Goal: Obtain resource: Download file/media

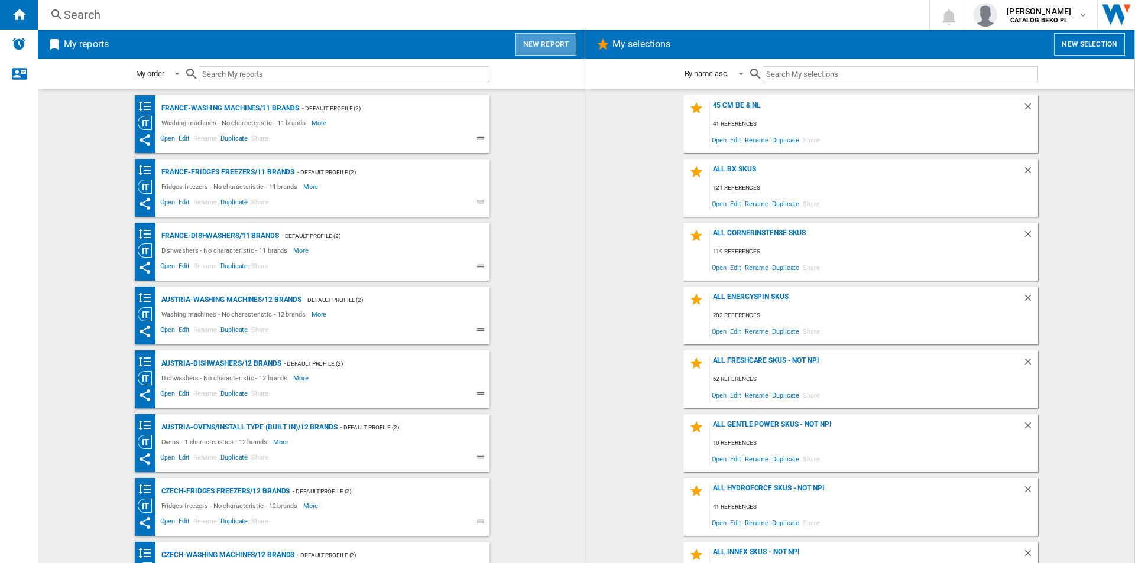
click at [528, 46] on button "New report" at bounding box center [545, 44] width 61 height 22
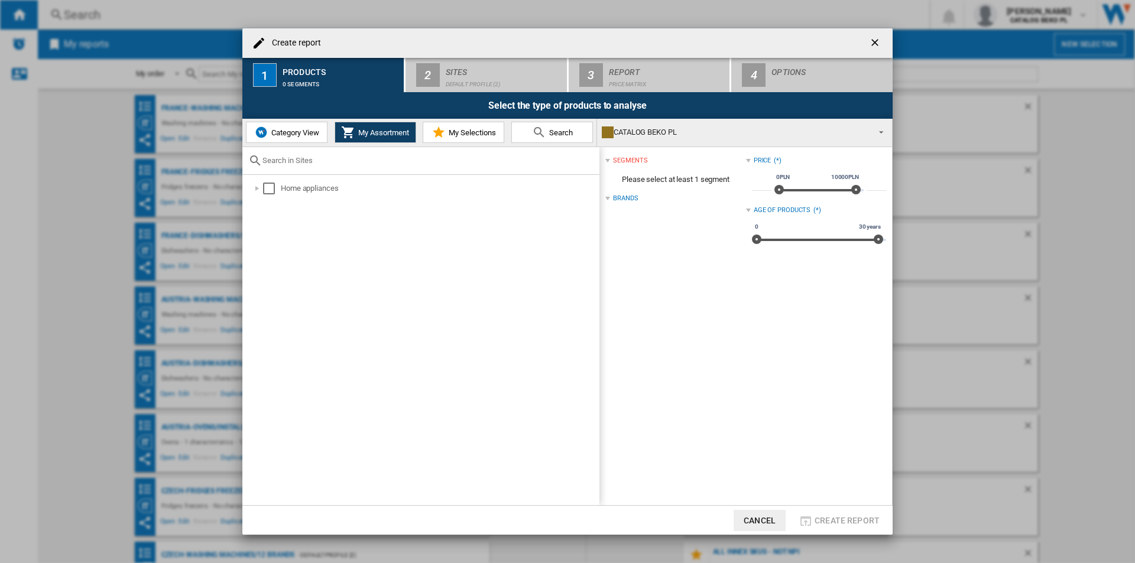
click at [283, 128] on span "Category View" at bounding box center [293, 132] width 51 height 9
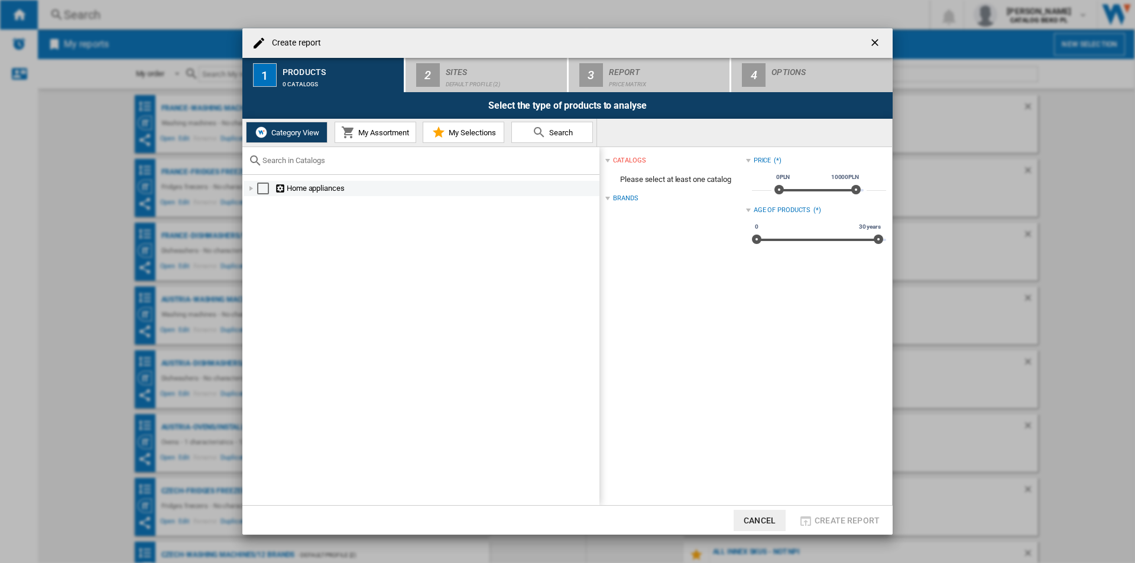
click at [249, 190] on div at bounding box center [251, 189] width 12 height 12
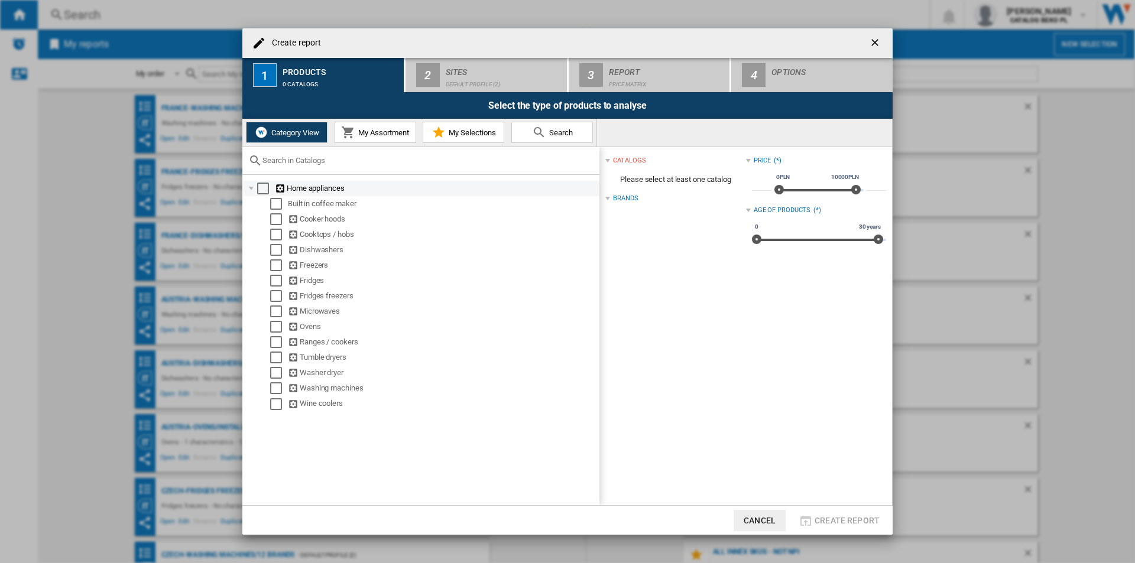
click at [264, 187] on div "Select" at bounding box center [263, 189] width 12 height 12
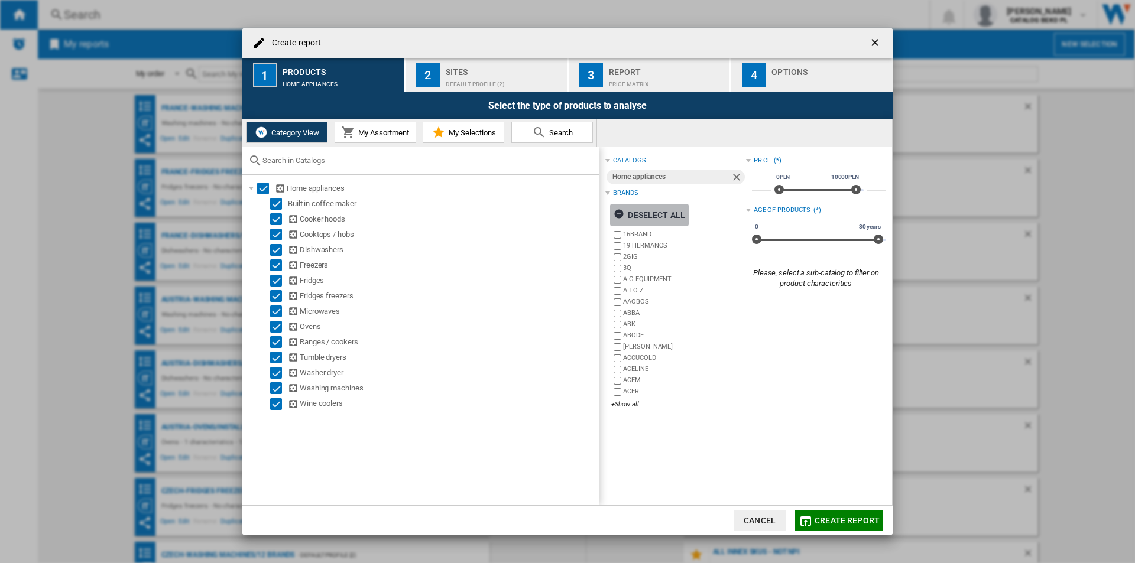
click at [653, 215] on div "Deselect all" at bounding box center [650, 215] width 72 height 21
click at [634, 405] on div "+Show all" at bounding box center [678, 404] width 134 height 9
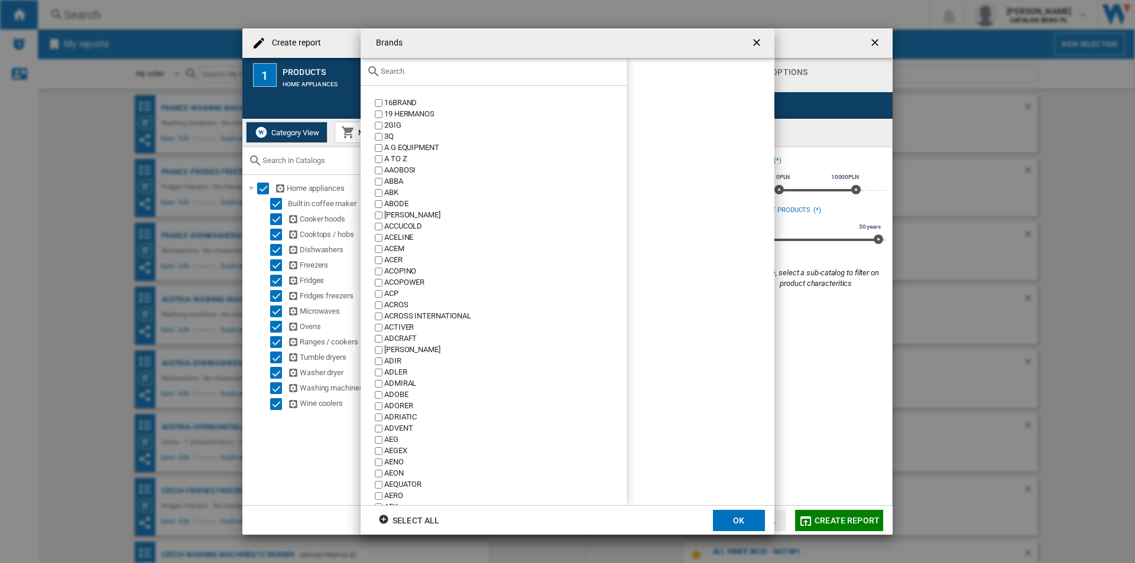
click at [485, 74] on input "text" at bounding box center [501, 71] width 240 height 9
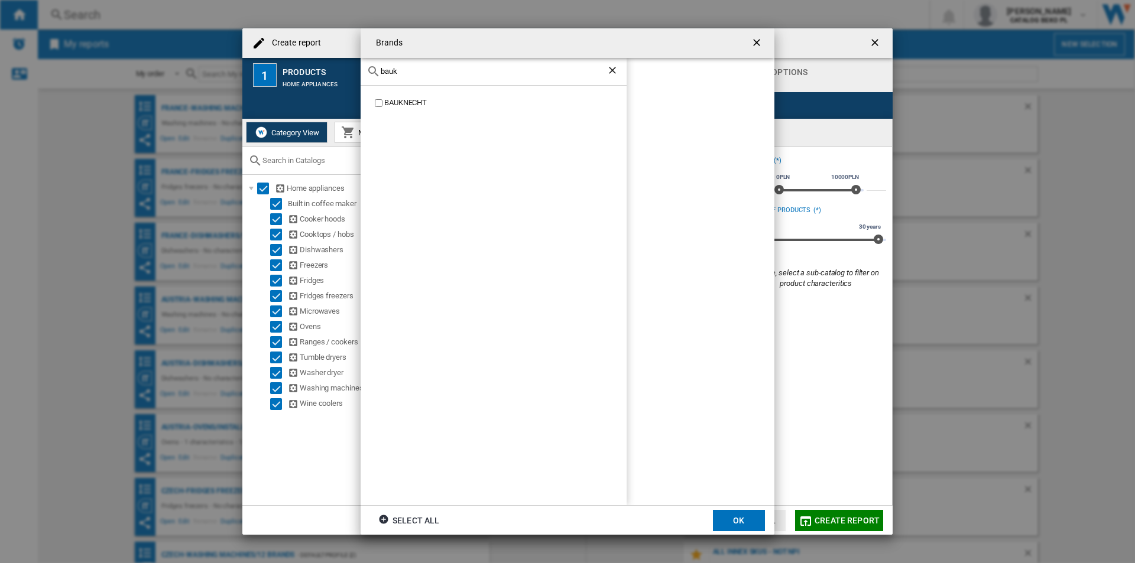
type input "bauk"
click at [416, 105] on div "BAUKNECHT" at bounding box center [505, 103] width 242 height 11
click at [722, 512] on button "OK" at bounding box center [739, 520] width 52 height 21
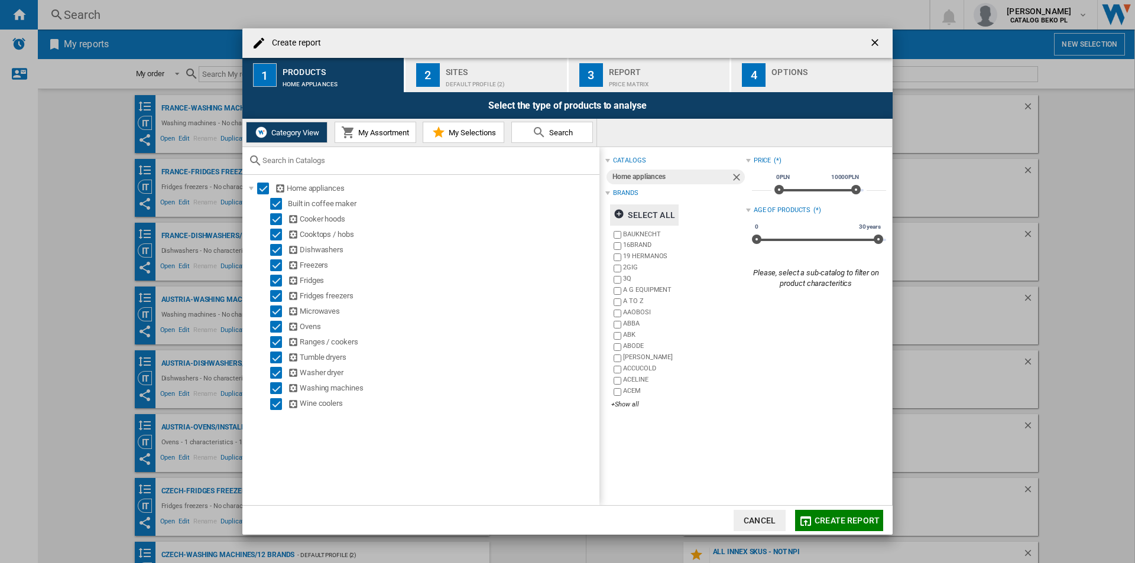
click at [491, 76] on div "Default profile (2)" at bounding box center [504, 81] width 116 height 12
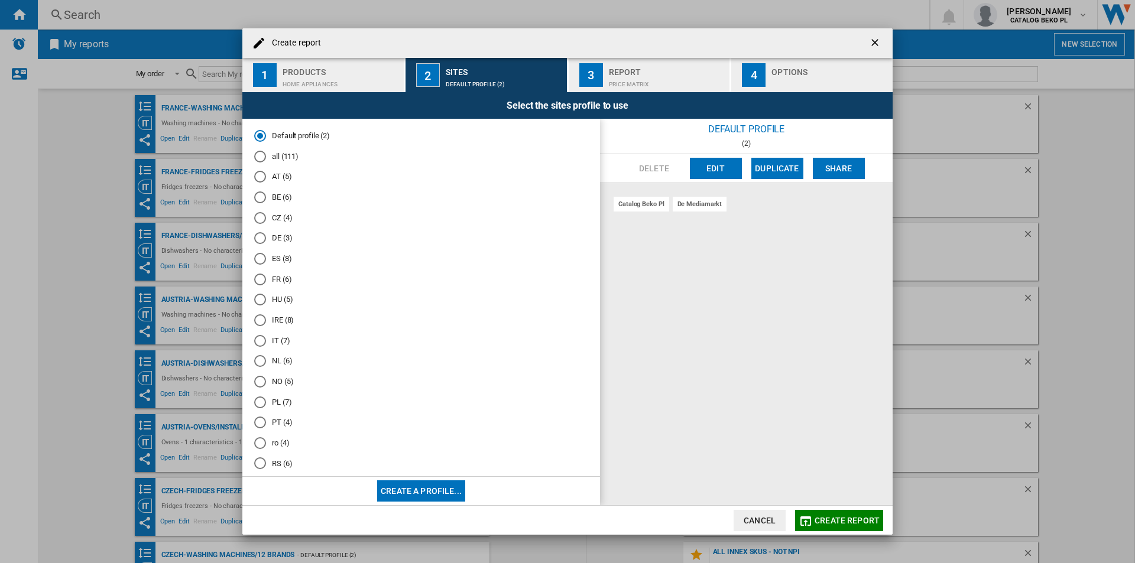
click at [284, 231] on md-radio-group "Default profile (2) all (111) AT (5) BE (6) CZ (4) DE (3) ES (8) FR (6) HU (5) …" at bounding box center [421, 325] width 334 height 389
click at [283, 235] on md-radio-button "DE (3)" at bounding box center [421, 238] width 334 height 11
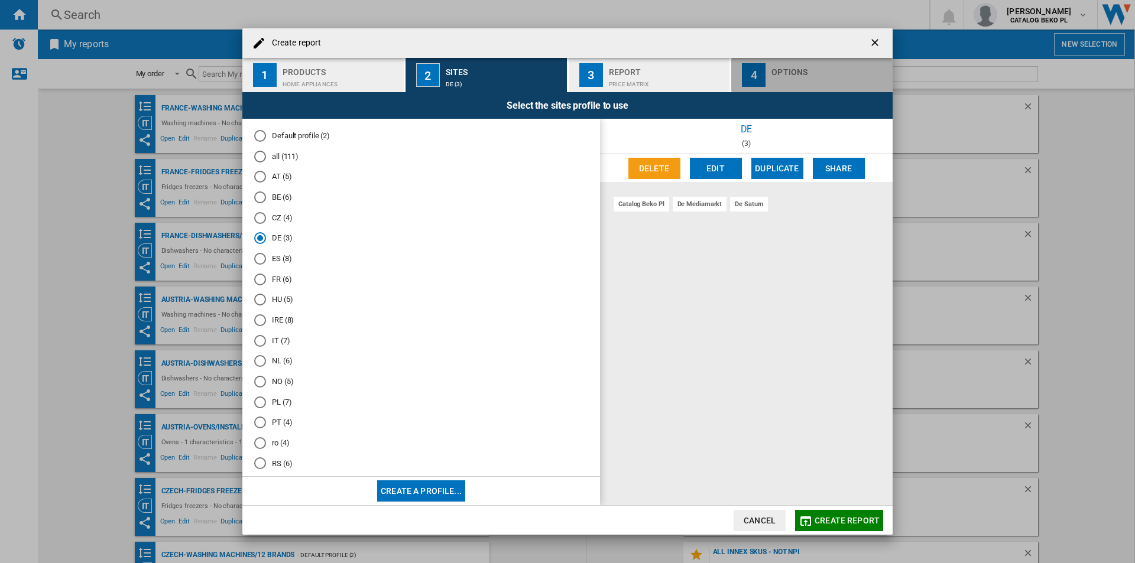
click at [806, 76] on div "button" at bounding box center [829, 81] width 116 height 12
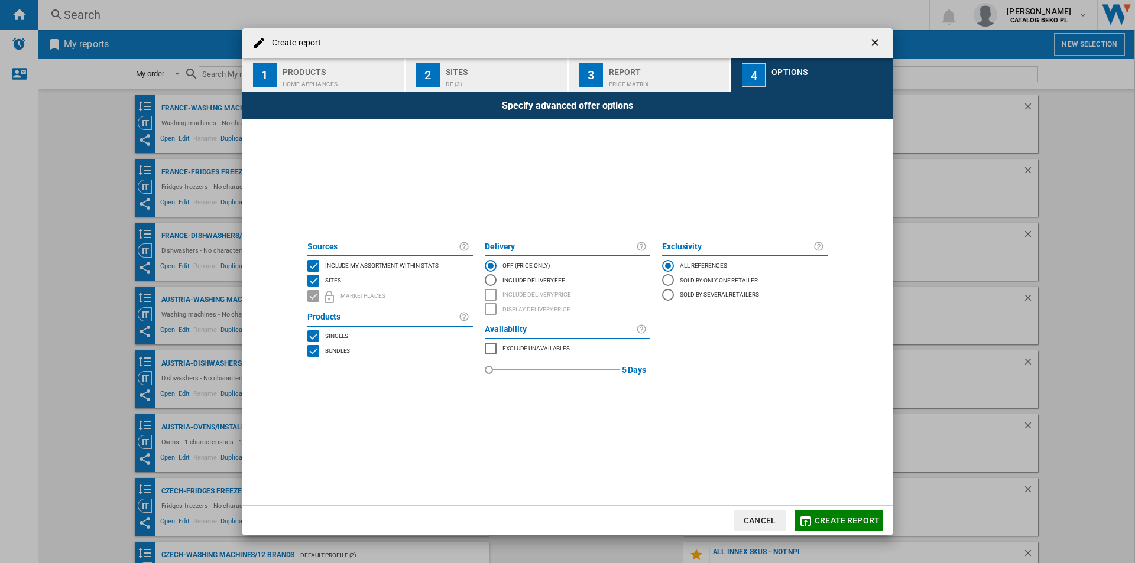
click at [336, 262] on span "Include my assortment within stats" at bounding box center [381, 265] width 113 height 8
click at [842, 517] on span "Create report" at bounding box center [847, 520] width 65 height 9
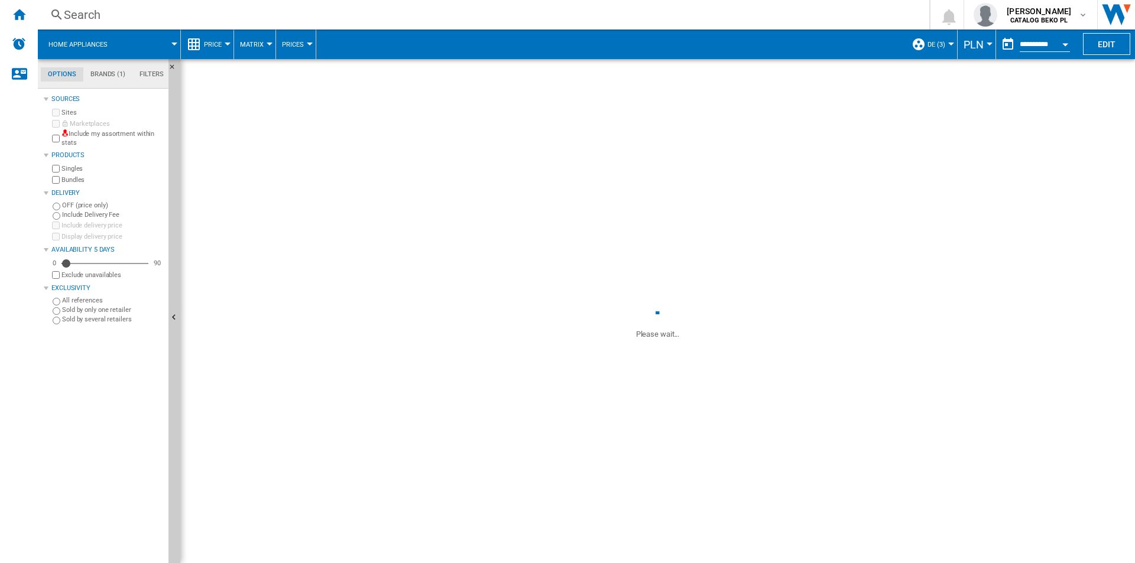
click at [987, 42] on button "PLN" at bounding box center [976, 45] width 26 height 30
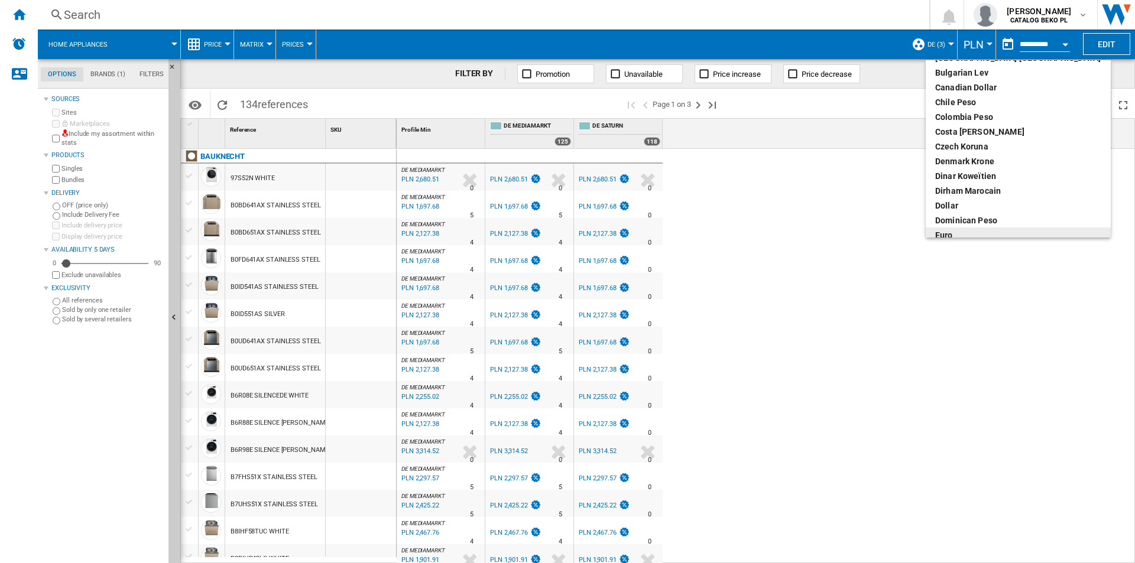
scroll to position [118, 0]
click at [961, 174] on div "euro" at bounding box center [1018, 176] width 166 height 12
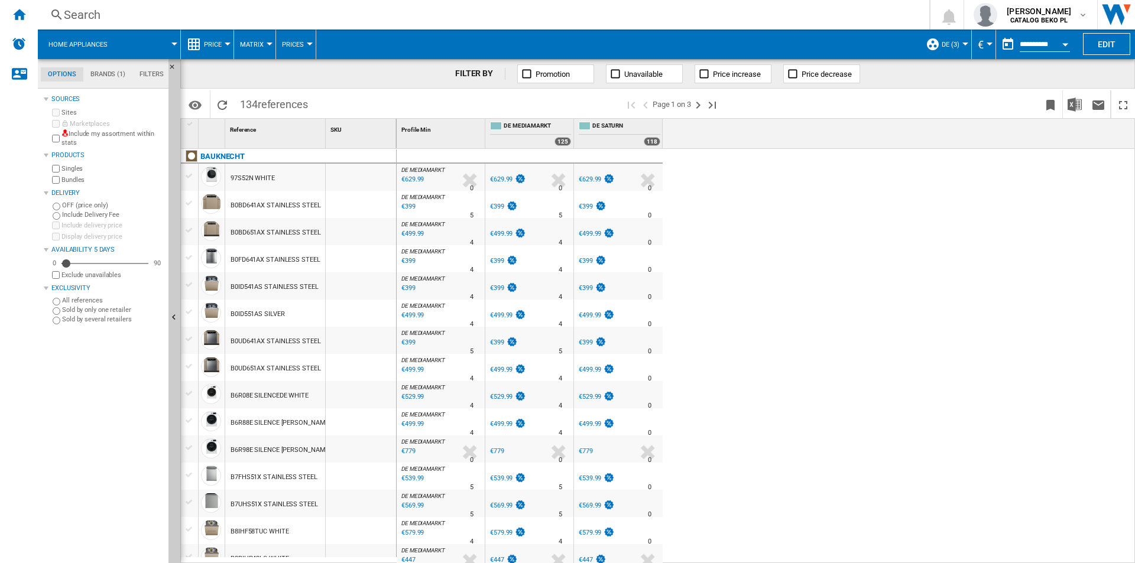
click at [211, 44] on span "Price" at bounding box center [213, 45] width 18 height 8
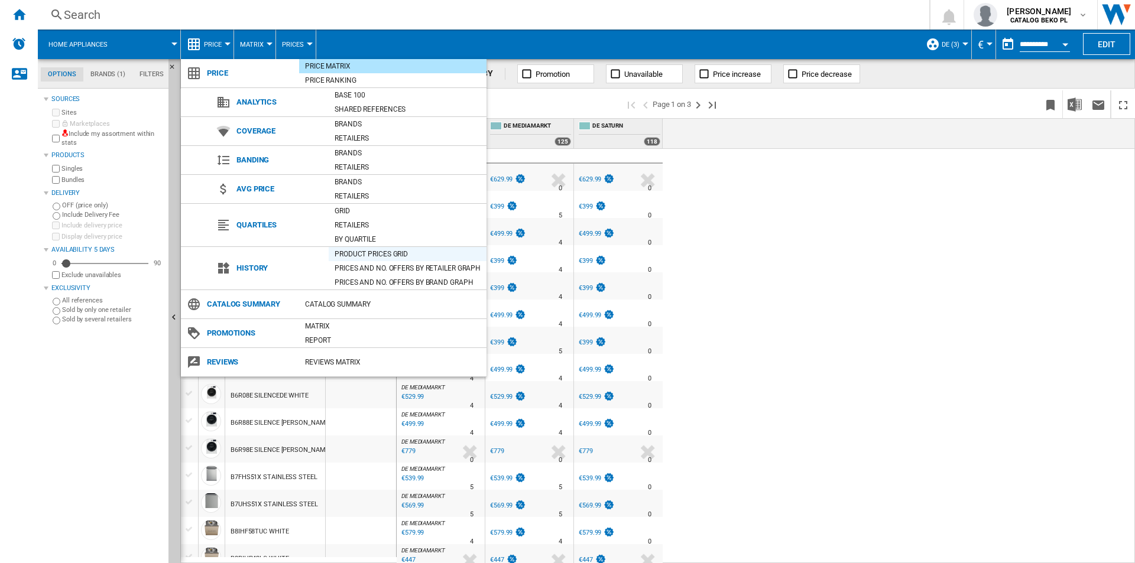
click at [353, 248] on div "Product prices grid" at bounding box center [408, 254] width 158 height 12
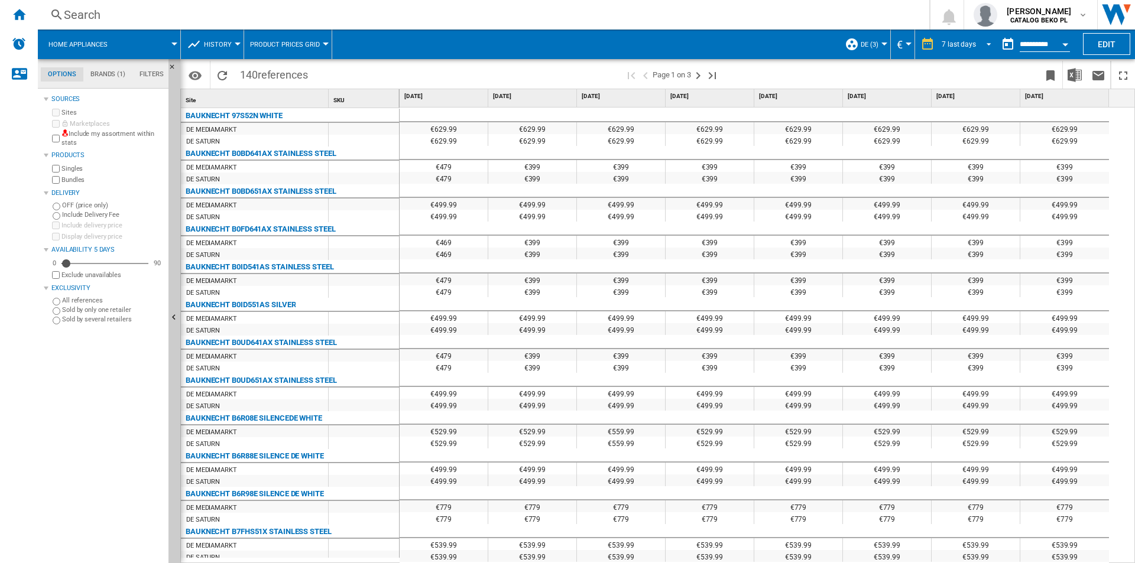
click at [978, 41] on span "REPORTS.WIZARD.STEPS.REPORT.STEPS.REPORT_OPTIONS.PERIOD: 7 last days" at bounding box center [985, 43] width 14 height 11
click at [977, 116] on md-option "31 last days" at bounding box center [970, 116] width 80 height 18
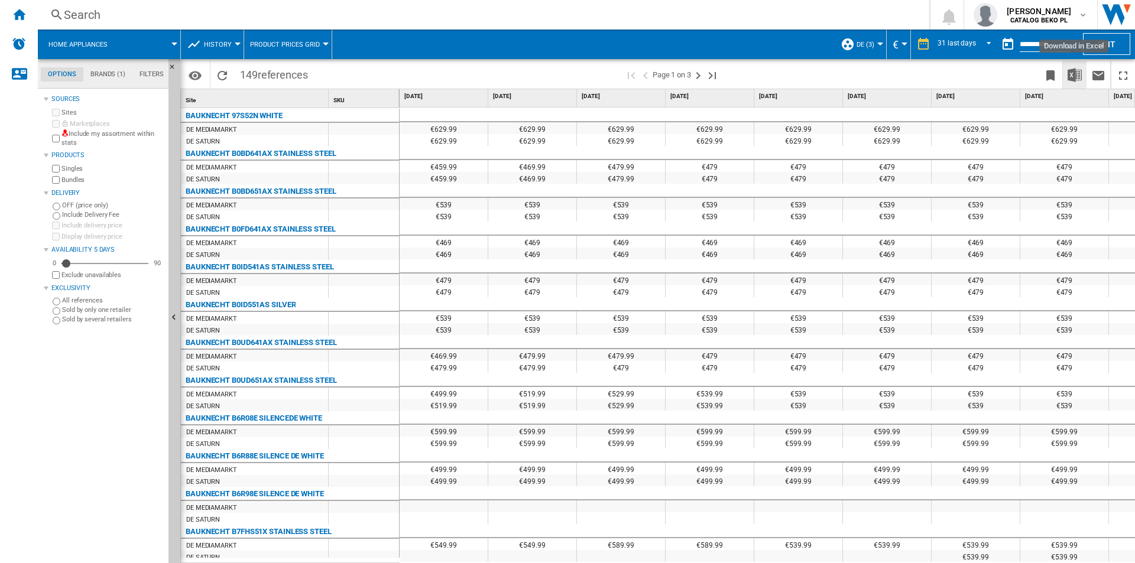
click at [1078, 77] on img "Download in Excel" at bounding box center [1074, 75] width 14 height 14
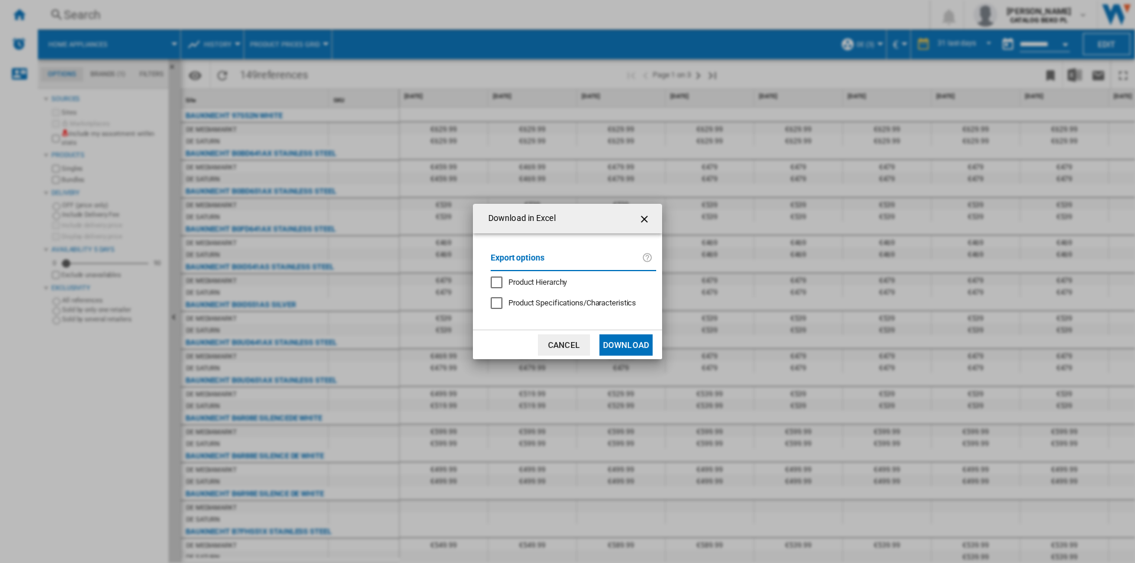
drag, startPoint x: 562, startPoint y: 283, endPoint x: 560, endPoint y: 293, distance: 9.5
click at [560, 283] on span "Product Hierarchy" at bounding box center [537, 282] width 59 height 9
click at [619, 344] on button "Download" at bounding box center [625, 345] width 53 height 21
